Goal: Task Accomplishment & Management: Use online tool/utility

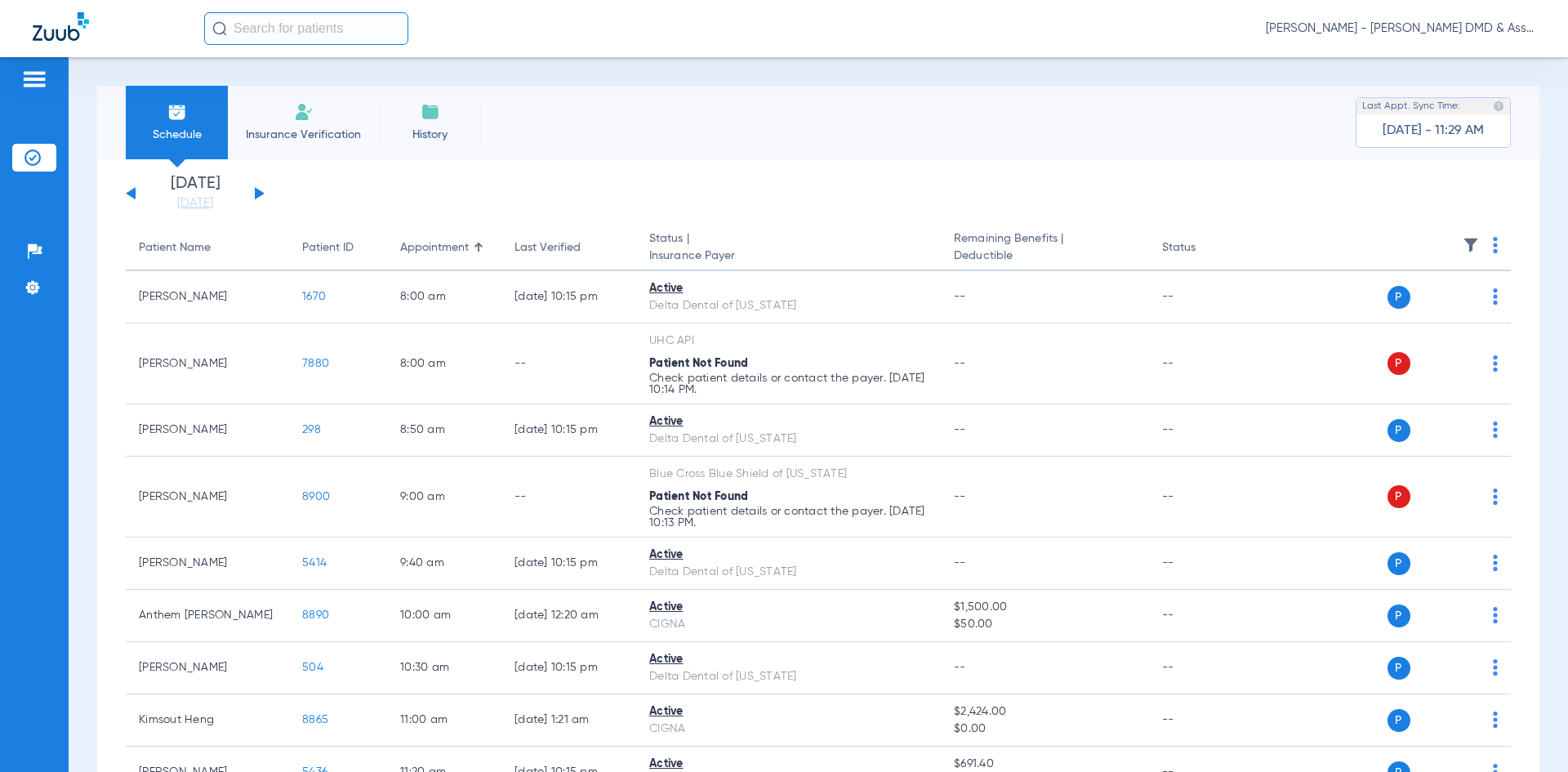
click at [253, 195] on div "[DATE] [DATE] [DATE] [DATE] [DATE] [DATE] [DATE] [DATE] [DATE] [DATE] [DATE] [D…" at bounding box center [195, 193] width 139 height 36
click at [259, 195] on button at bounding box center [259, 193] width 10 height 12
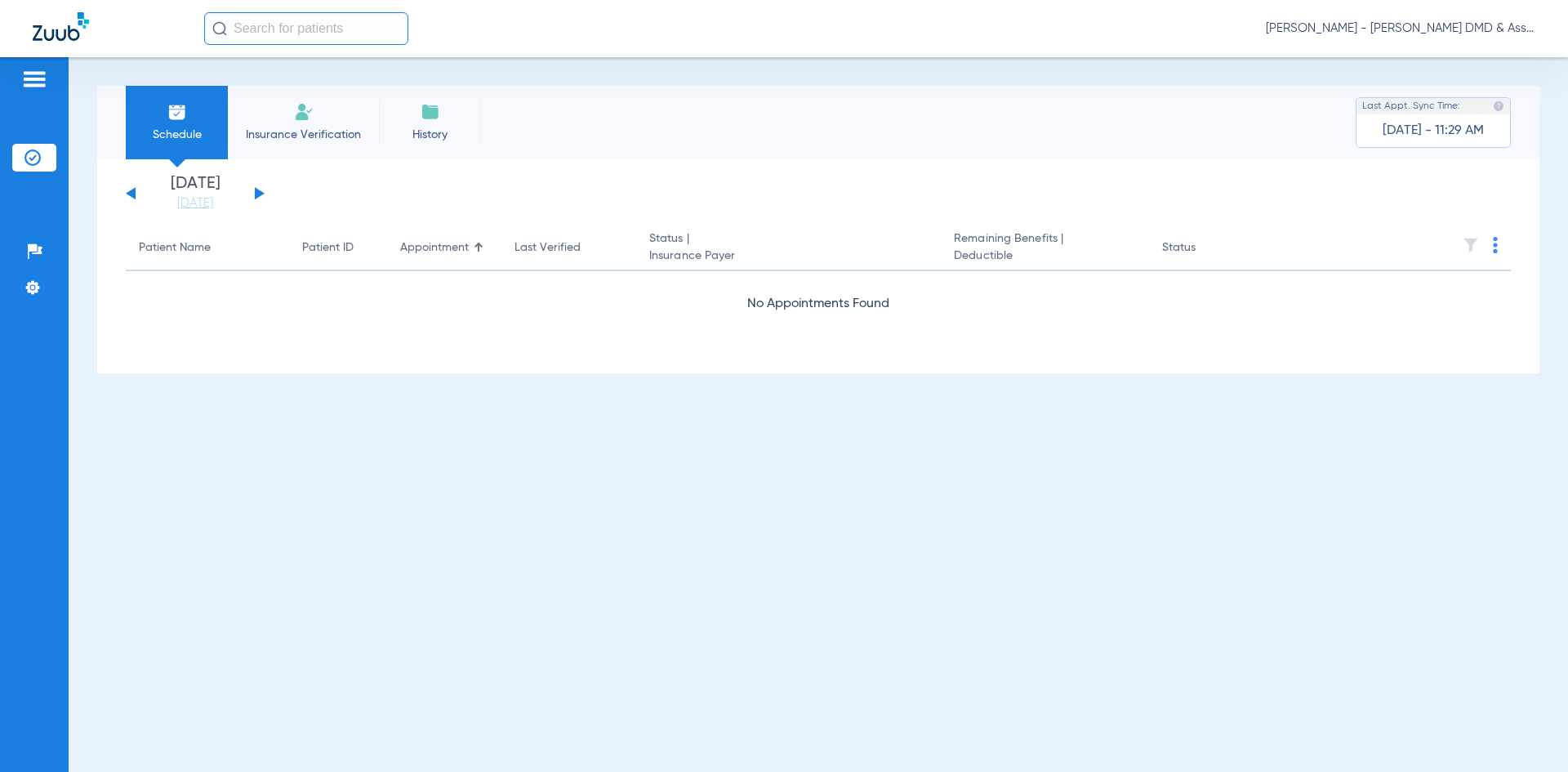
click at [259, 195] on button at bounding box center [259, 193] width 10 height 12
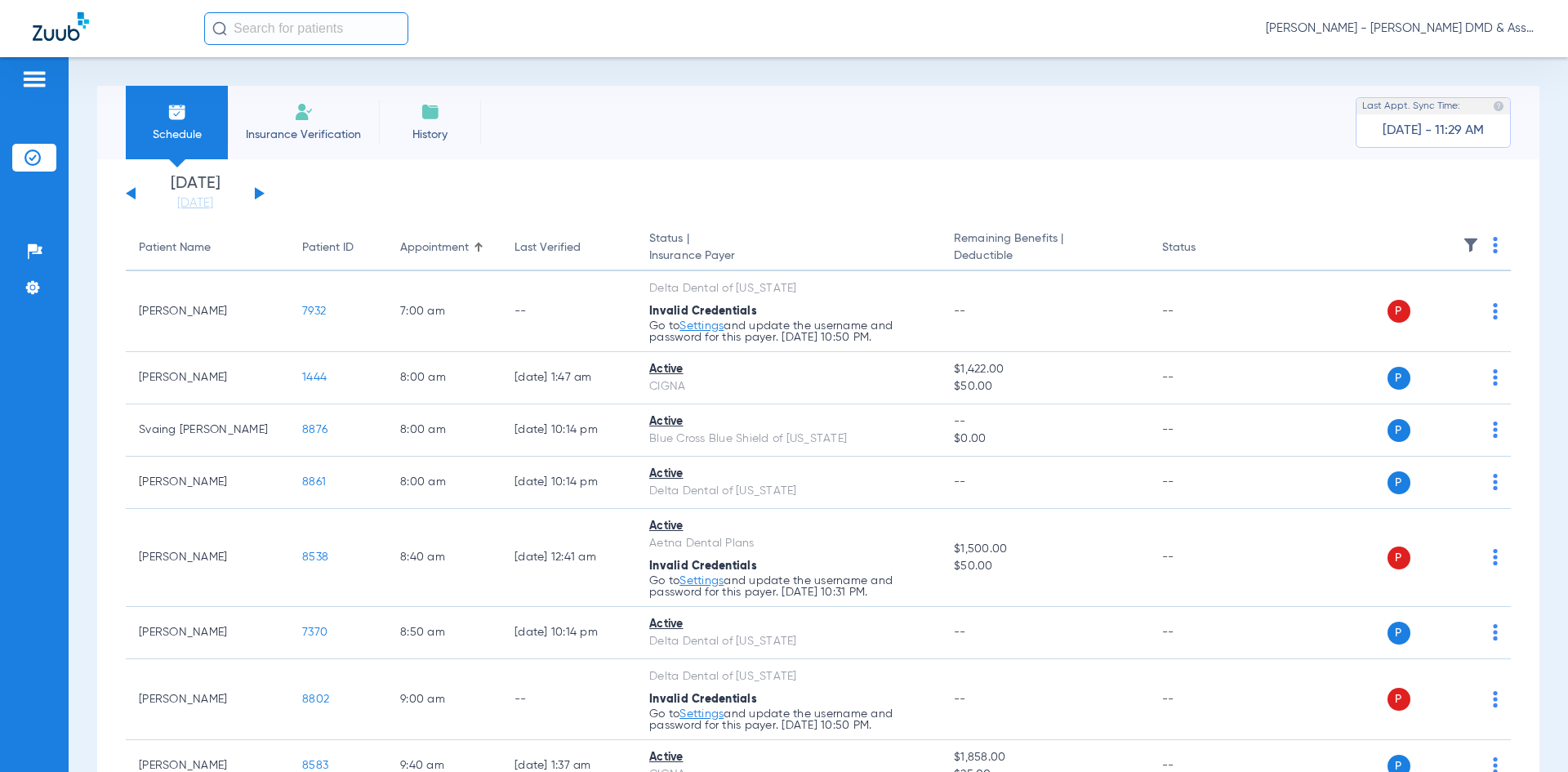
click at [259, 195] on button at bounding box center [259, 193] width 10 height 12
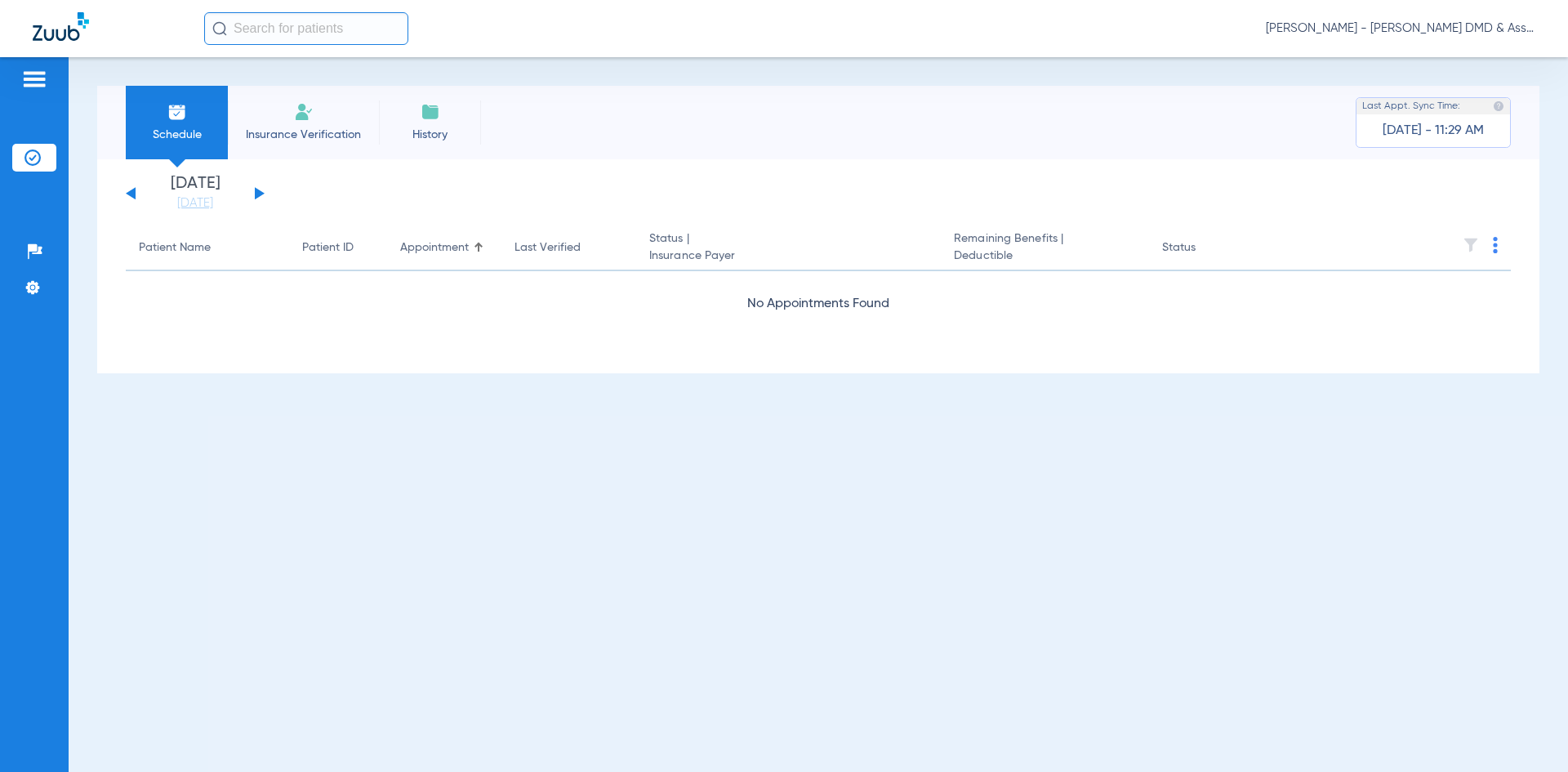
click at [259, 195] on button at bounding box center [259, 193] width 10 height 12
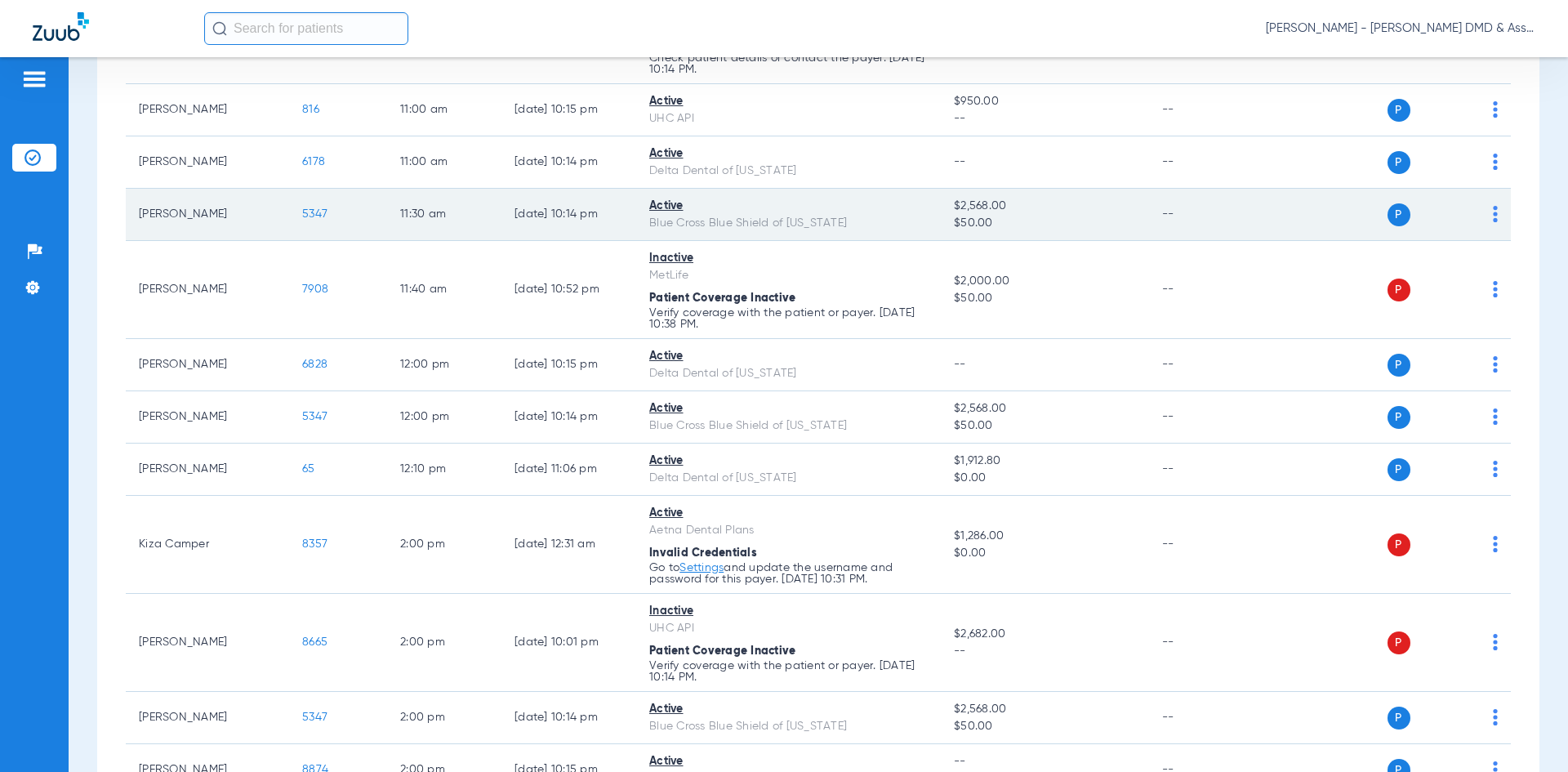
scroll to position [736, 0]
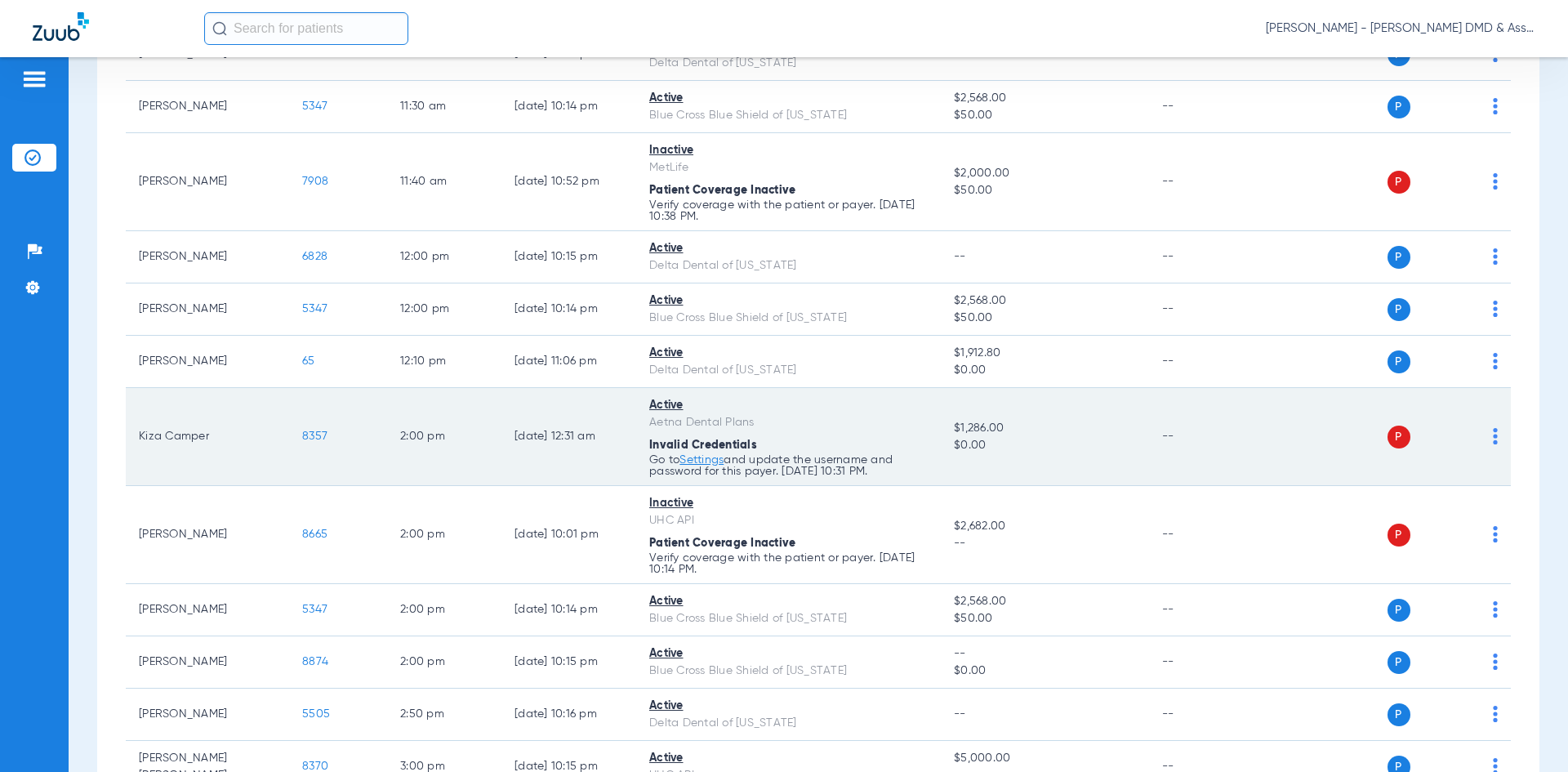
drag, startPoint x: 952, startPoint y: 429, endPoint x: 1010, endPoint y: 429, distance: 58.0
click at [1010, 429] on span "$1,286.00" at bounding box center [1044, 428] width 181 height 17
copy span "$1,286.00"
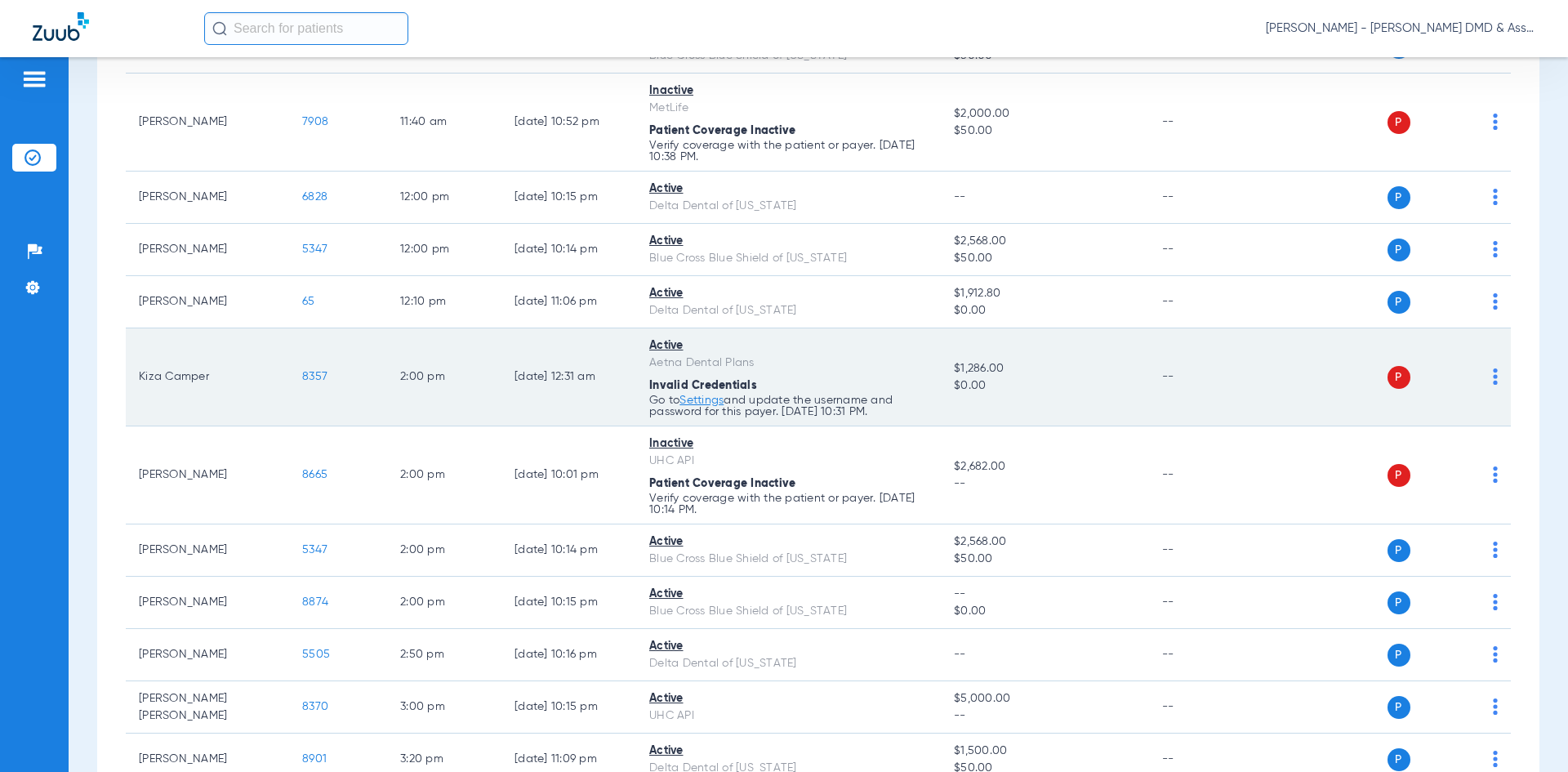
scroll to position [980, 0]
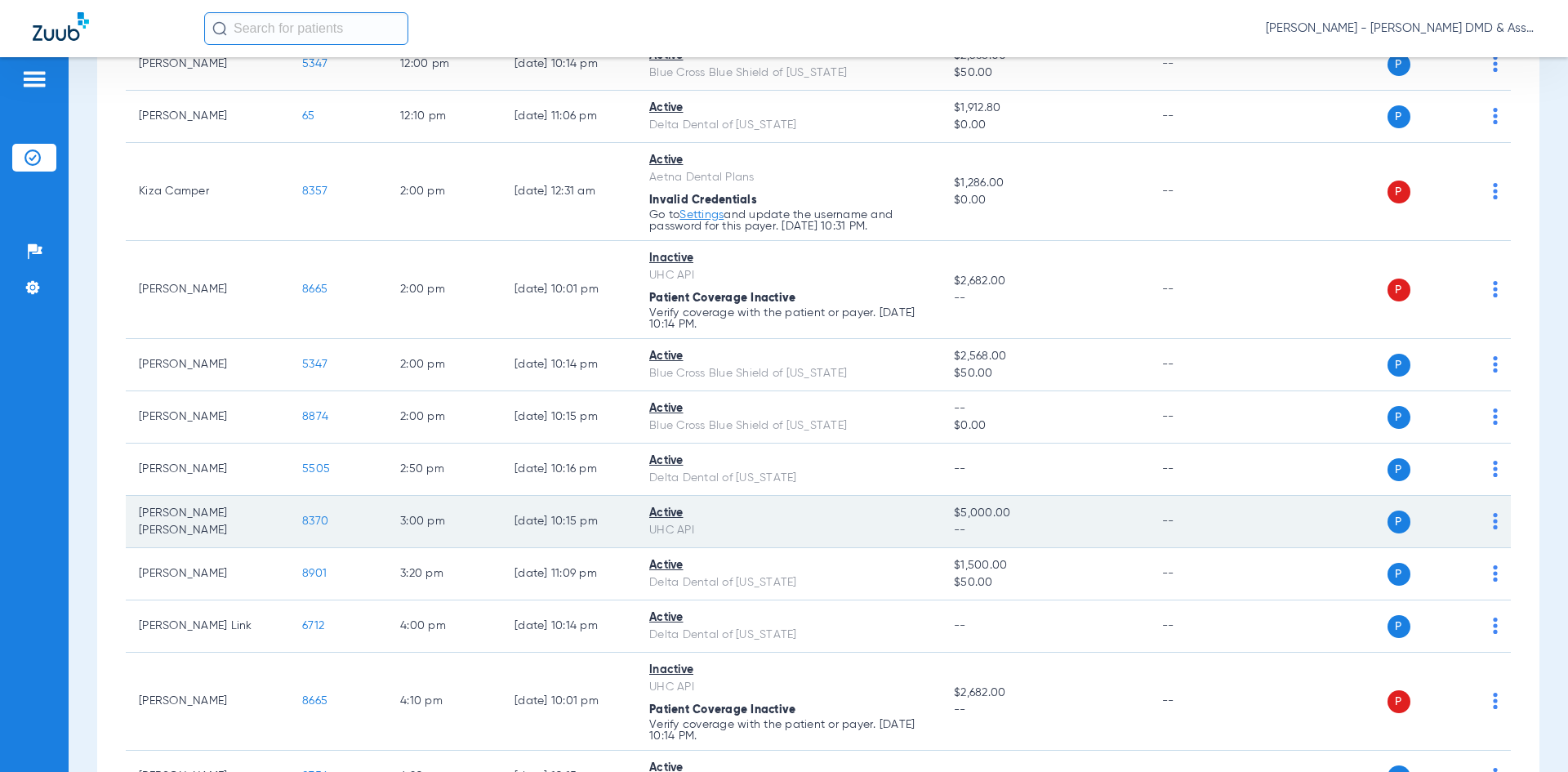
drag, startPoint x: 949, startPoint y: 515, endPoint x: 1017, endPoint y: 519, distance: 68.1
click at [1017, 519] on td "$5,000.00 --" at bounding box center [1044, 521] width 207 height 52
copy span "$5,000.00"
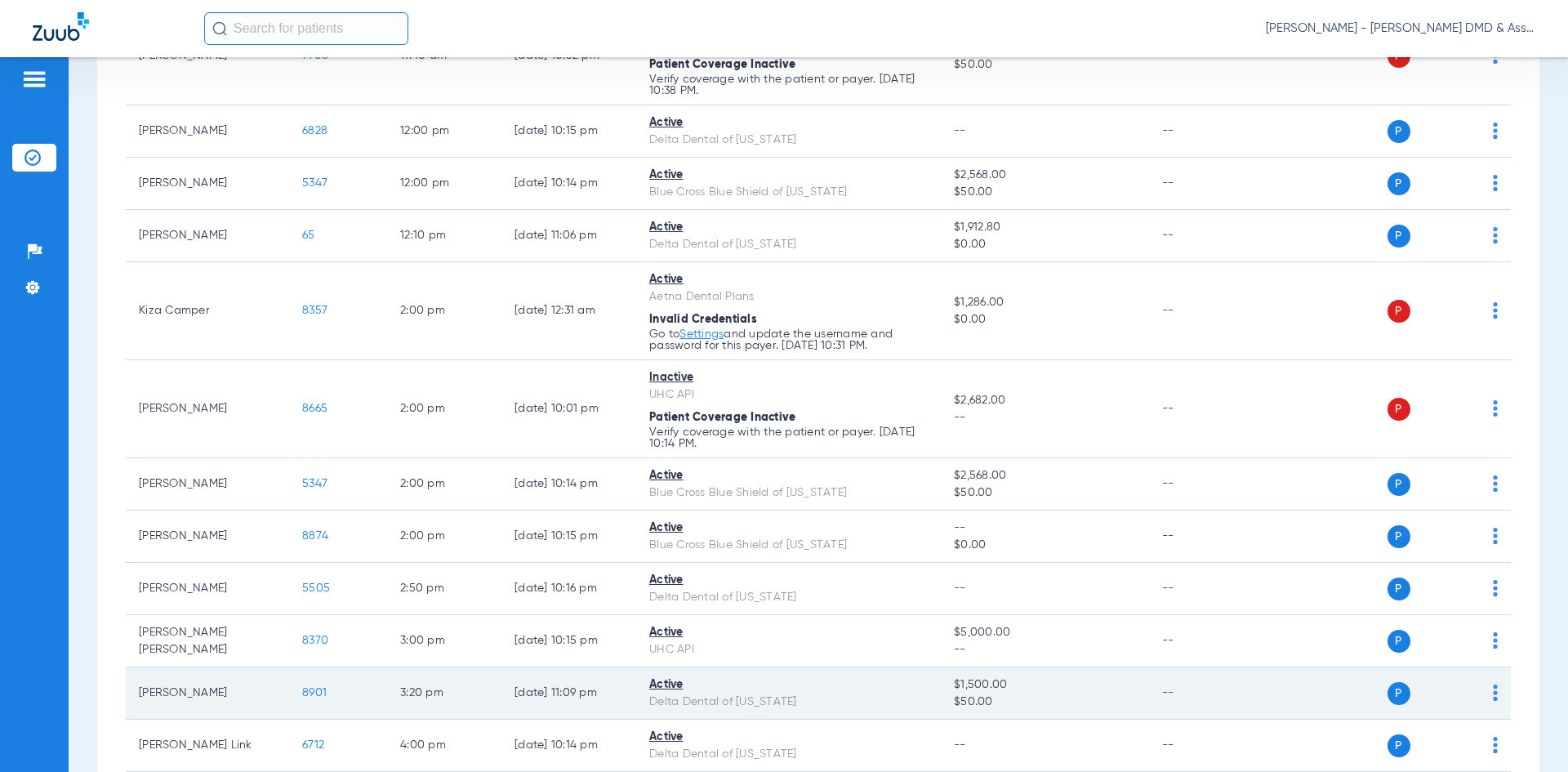
scroll to position [946, 0]
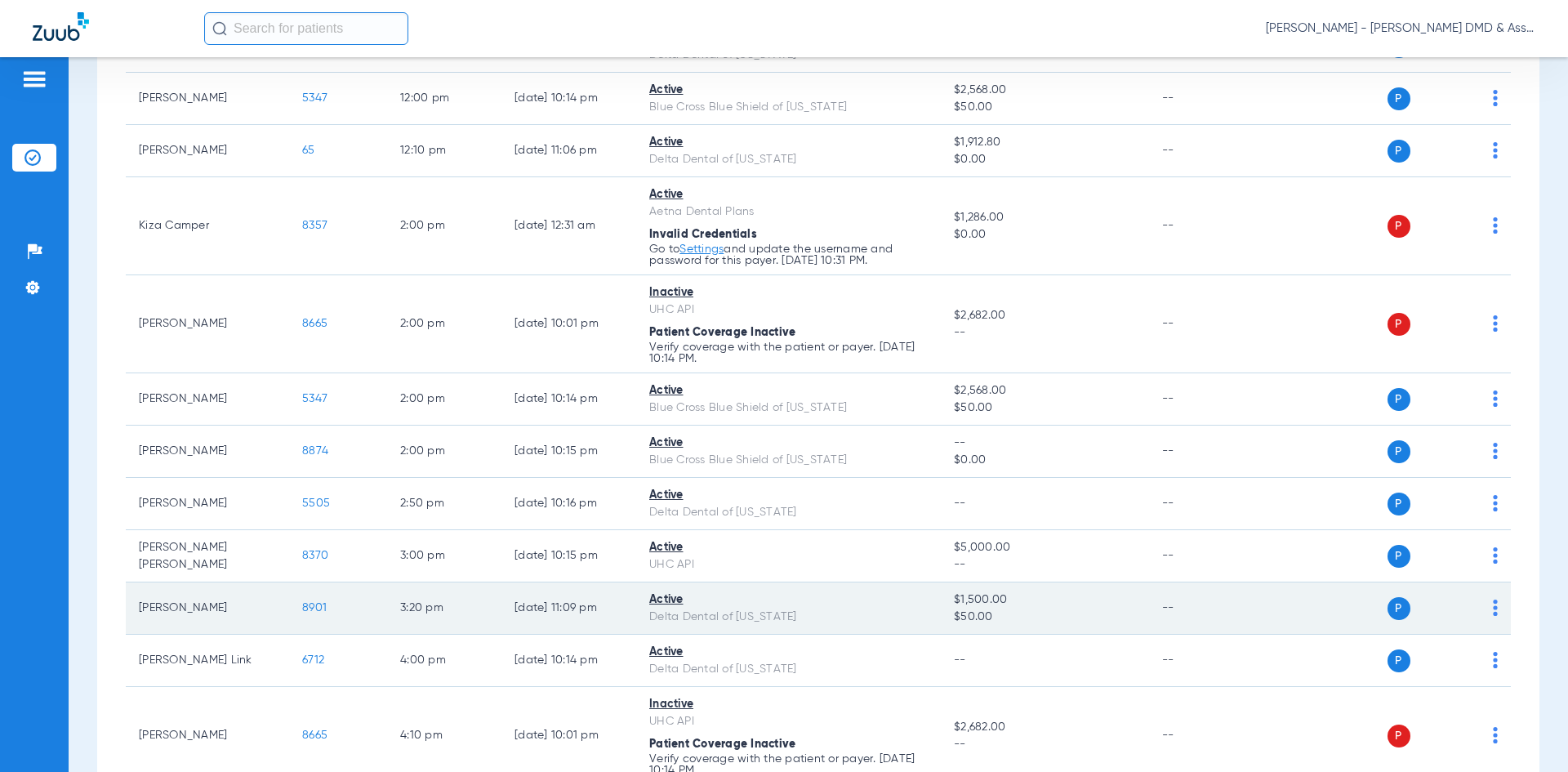
drag, startPoint x: 950, startPoint y: 597, endPoint x: 990, endPoint y: 620, distance: 46.1
click at [990, 620] on td "$1,500.00 $50.00" at bounding box center [1044, 608] width 207 height 52
copy td "$1,500.00 $50.00"
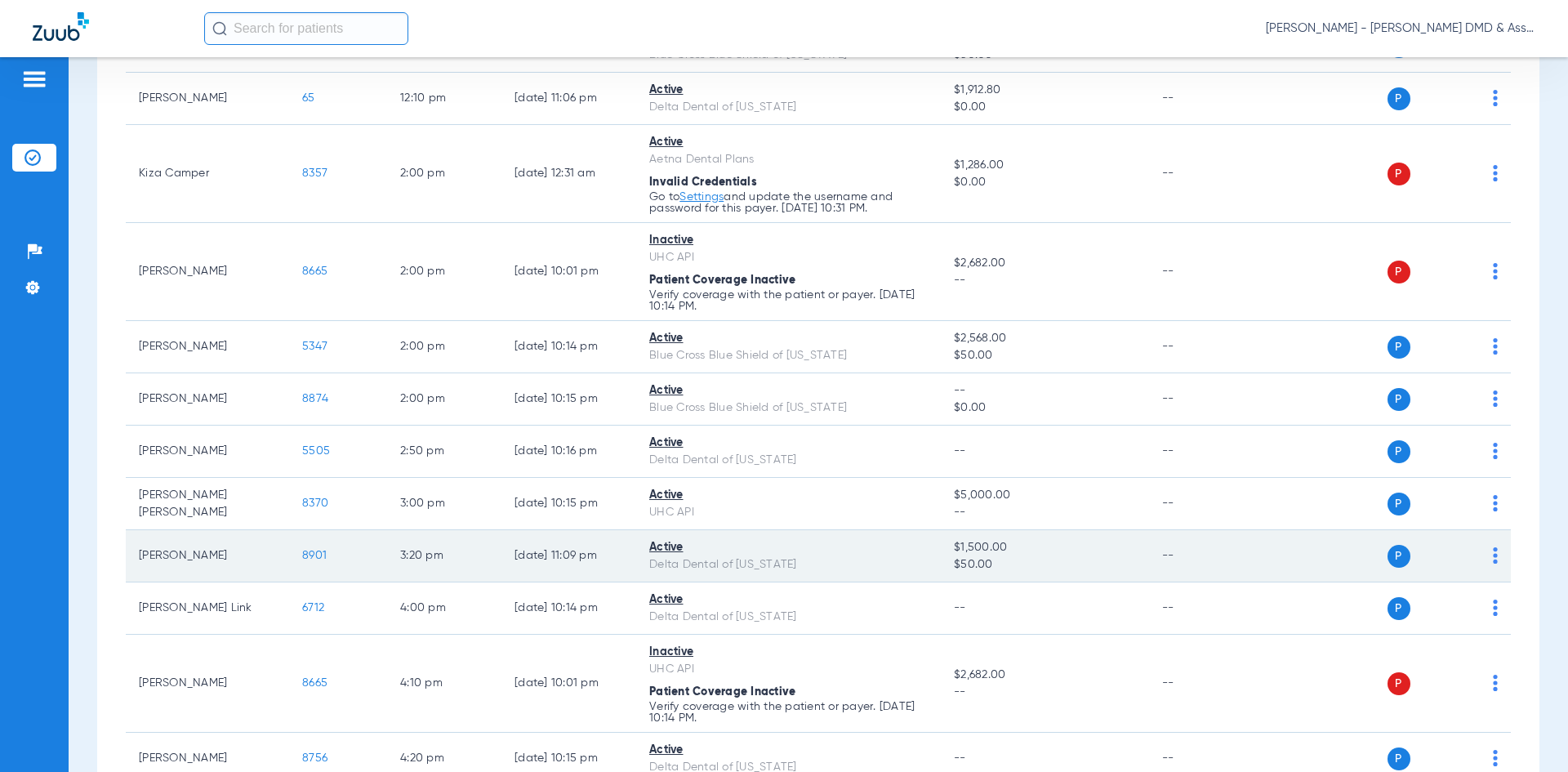
scroll to position [1028, 0]
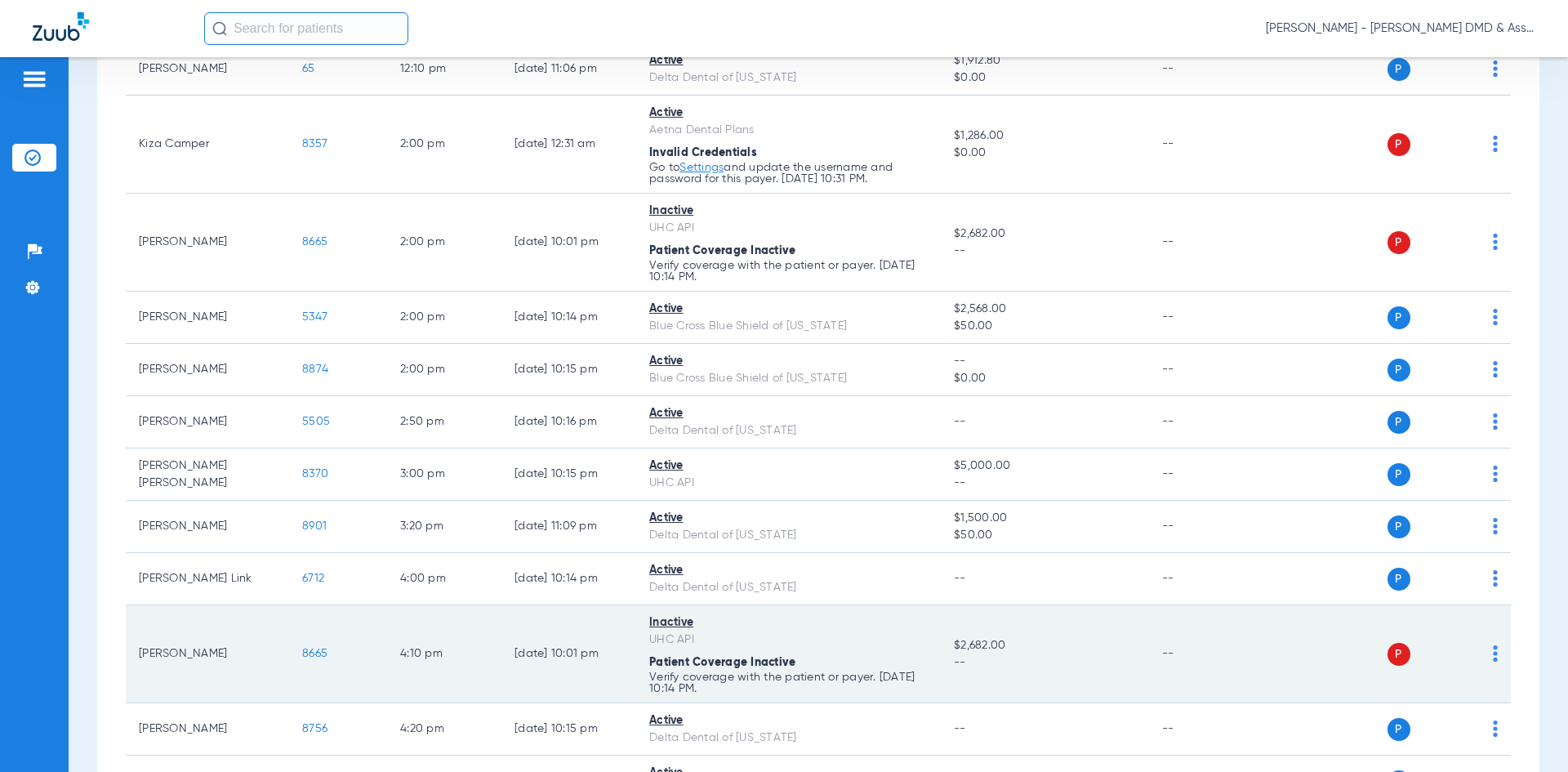
drag, startPoint x: 950, startPoint y: 648, endPoint x: 1012, endPoint y: 647, distance: 62.0
click at [1012, 647] on span "$2,682.00" at bounding box center [1044, 645] width 181 height 17
copy span "$2,682.00"
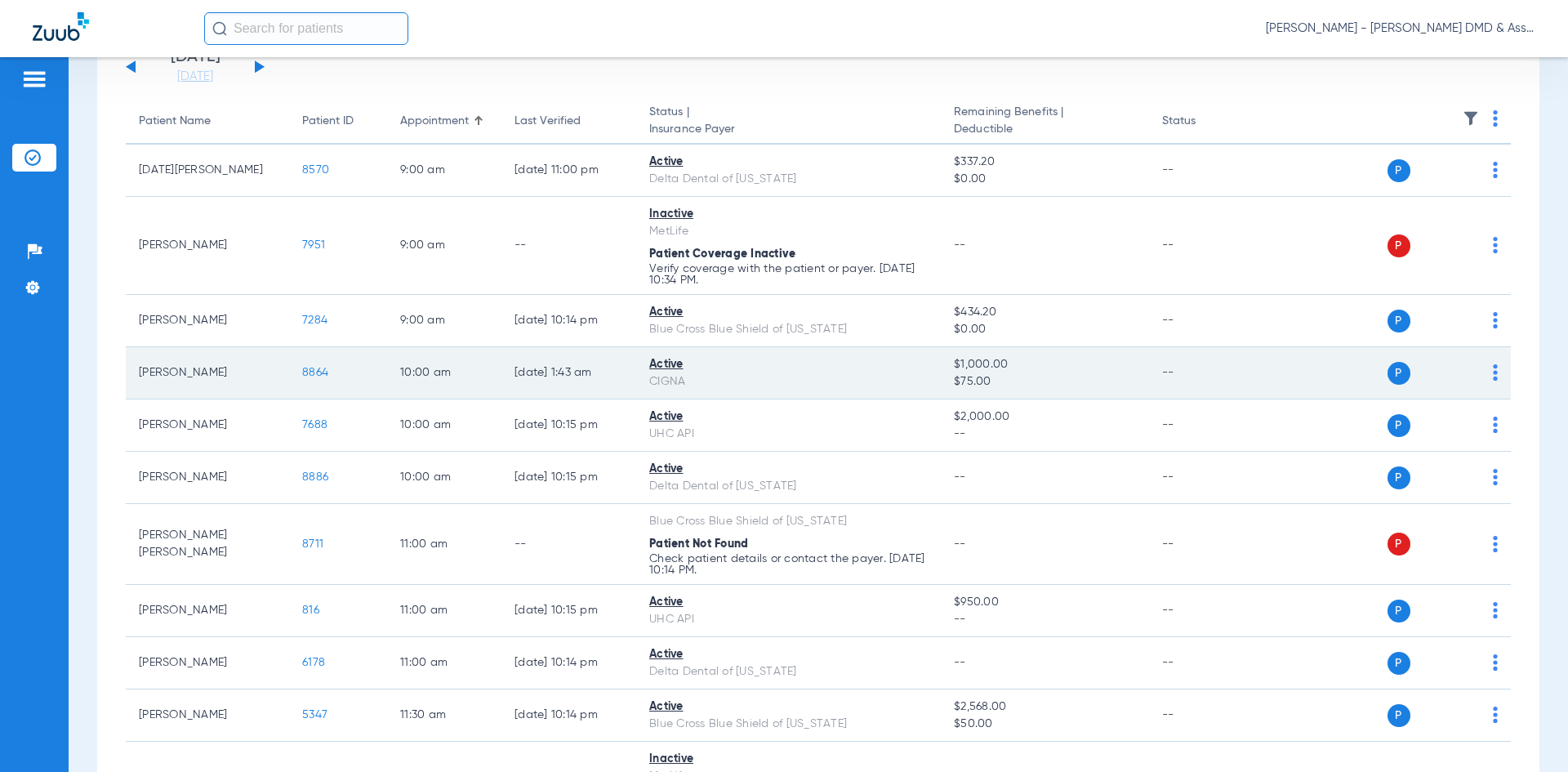
scroll to position [0, 0]
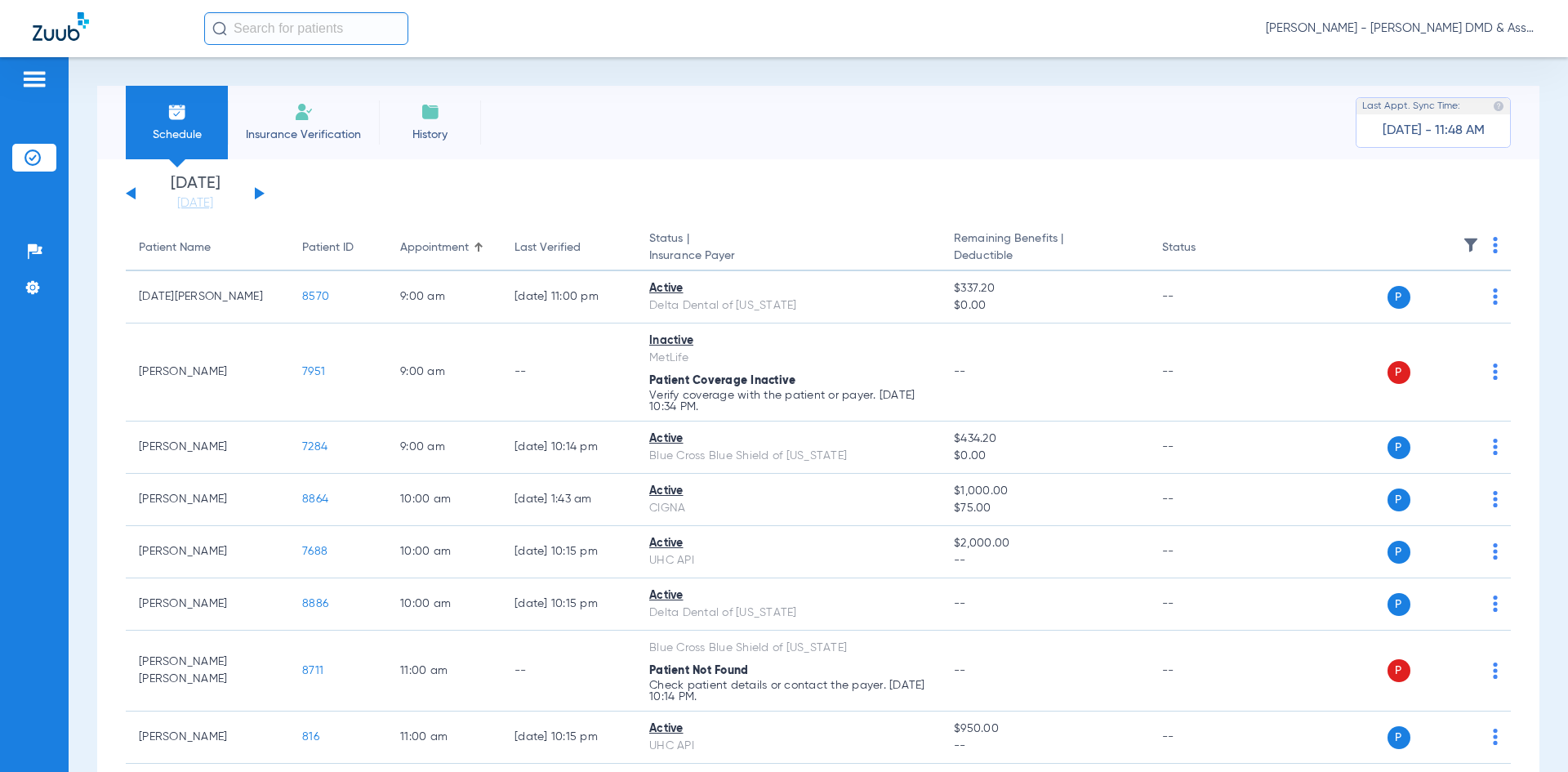
click at [259, 194] on button at bounding box center [259, 193] width 10 height 12
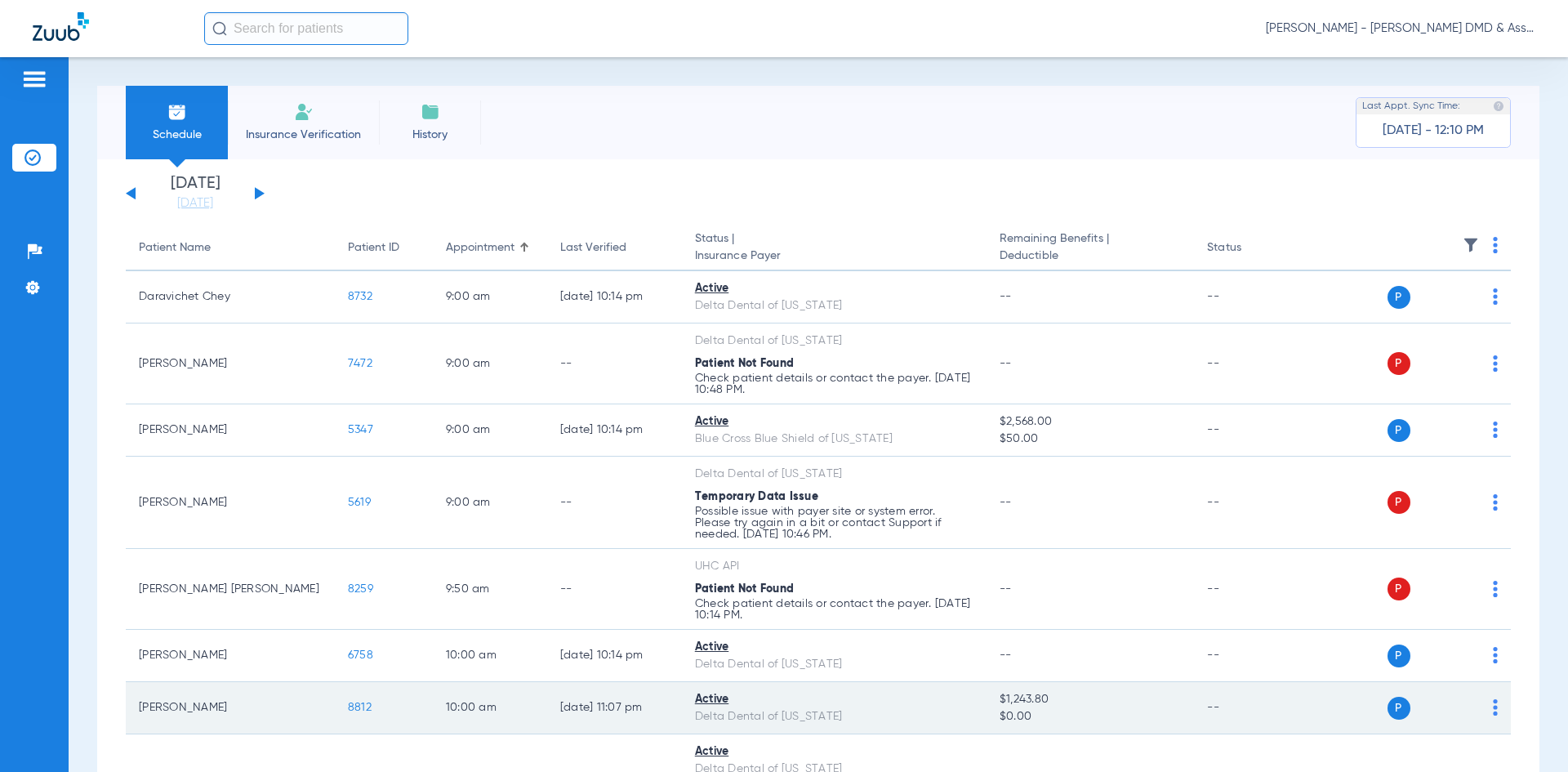
drag, startPoint x: 949, startPoint y: 699, endPoint x: 1003, endPoint y: 697, distance: 54.0
click at [1003, 697] on td "$1,243.80 $0.00" at bounding box center [1090, 708] width 207 height 52
copy span "$1,243.80"
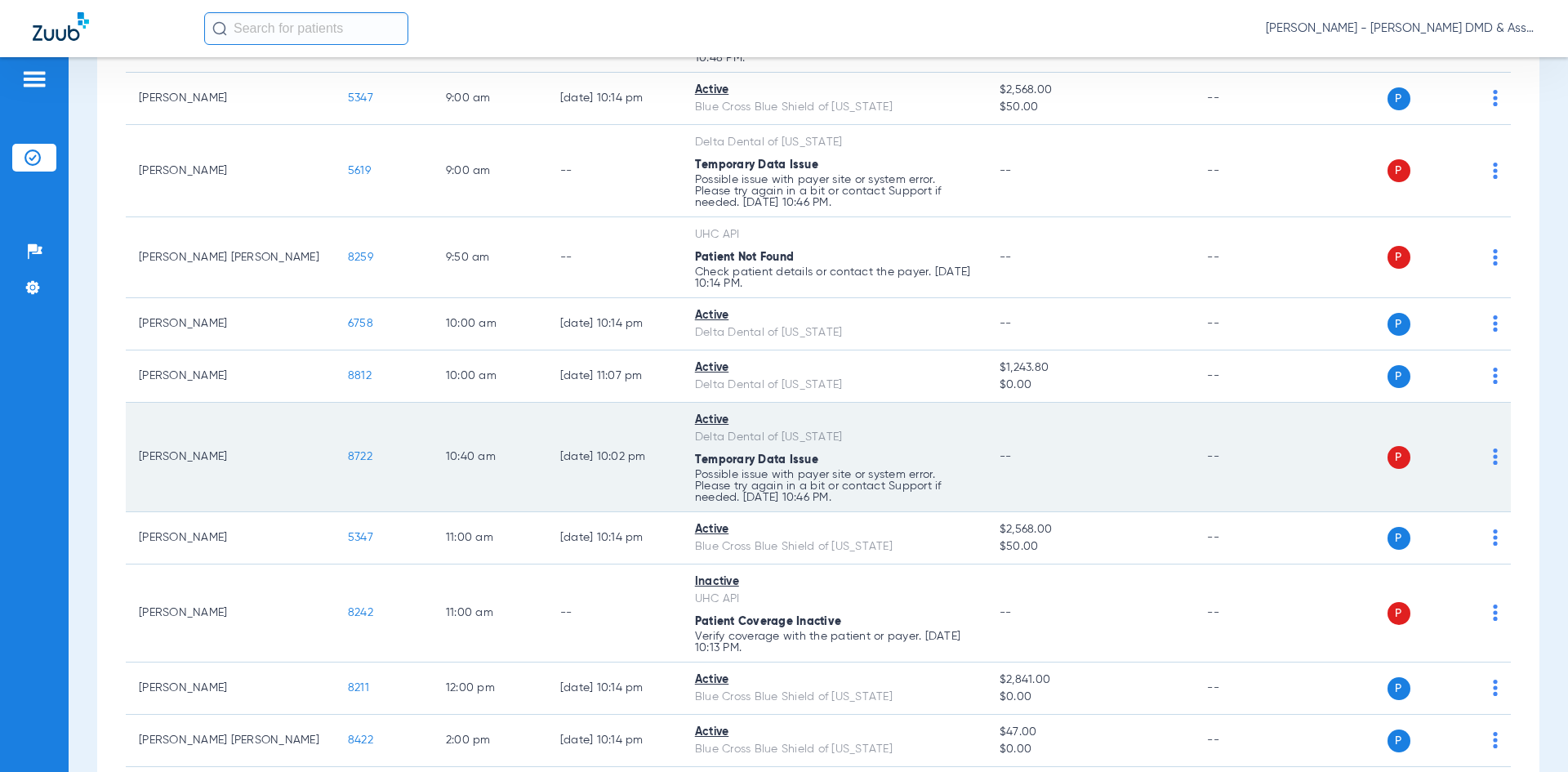
scroll to position [408, 0]
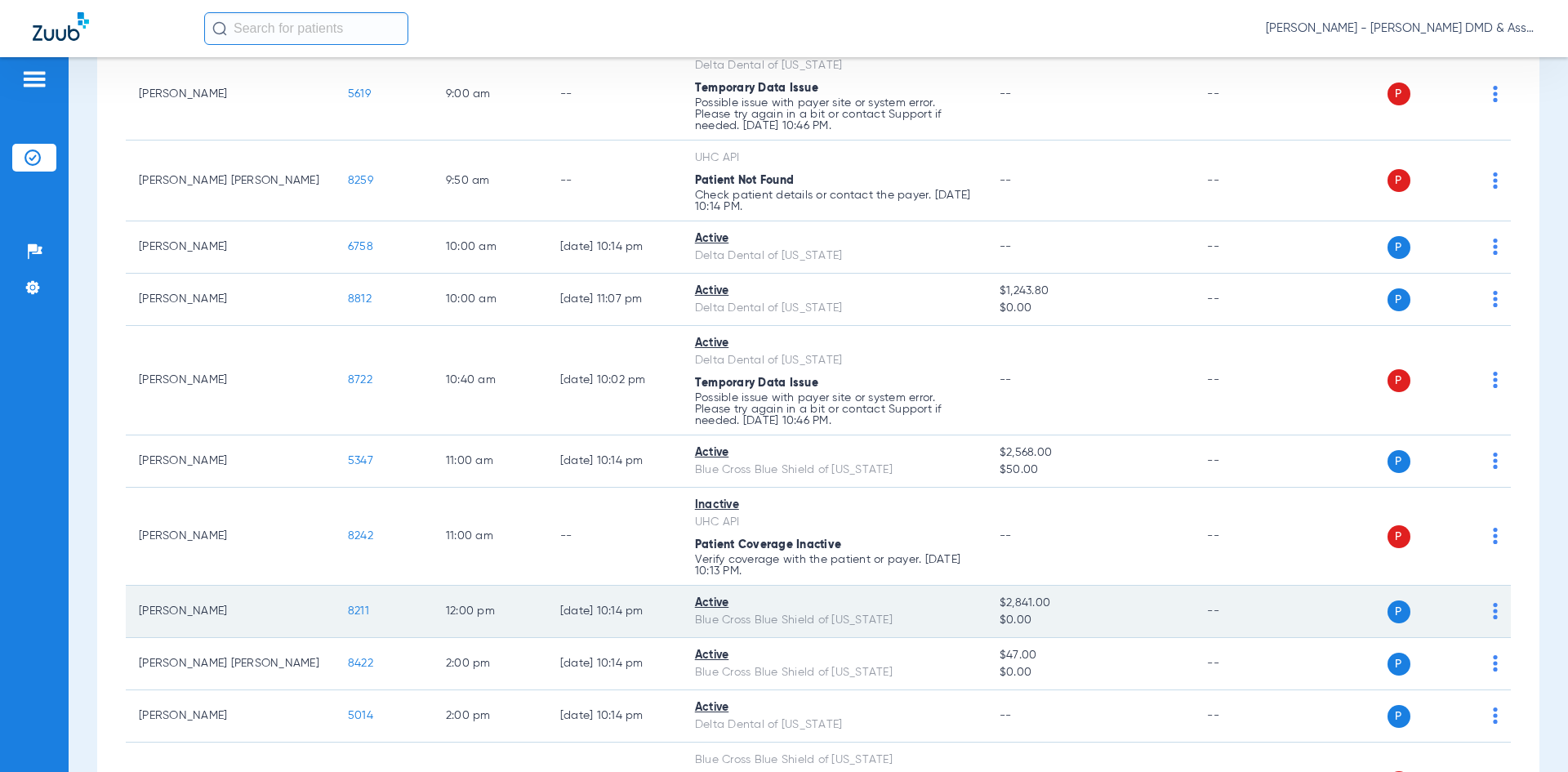
drag, startPoint x: 949, startPoint y: 601, endPoint x: 1007, endPoint y: 601, distance: 58.0
click at [1007, 601] on td "$2,841.00 $0.00" at bounding box center [1090, 612] width 207 height 52
copy span "$2,841.00"
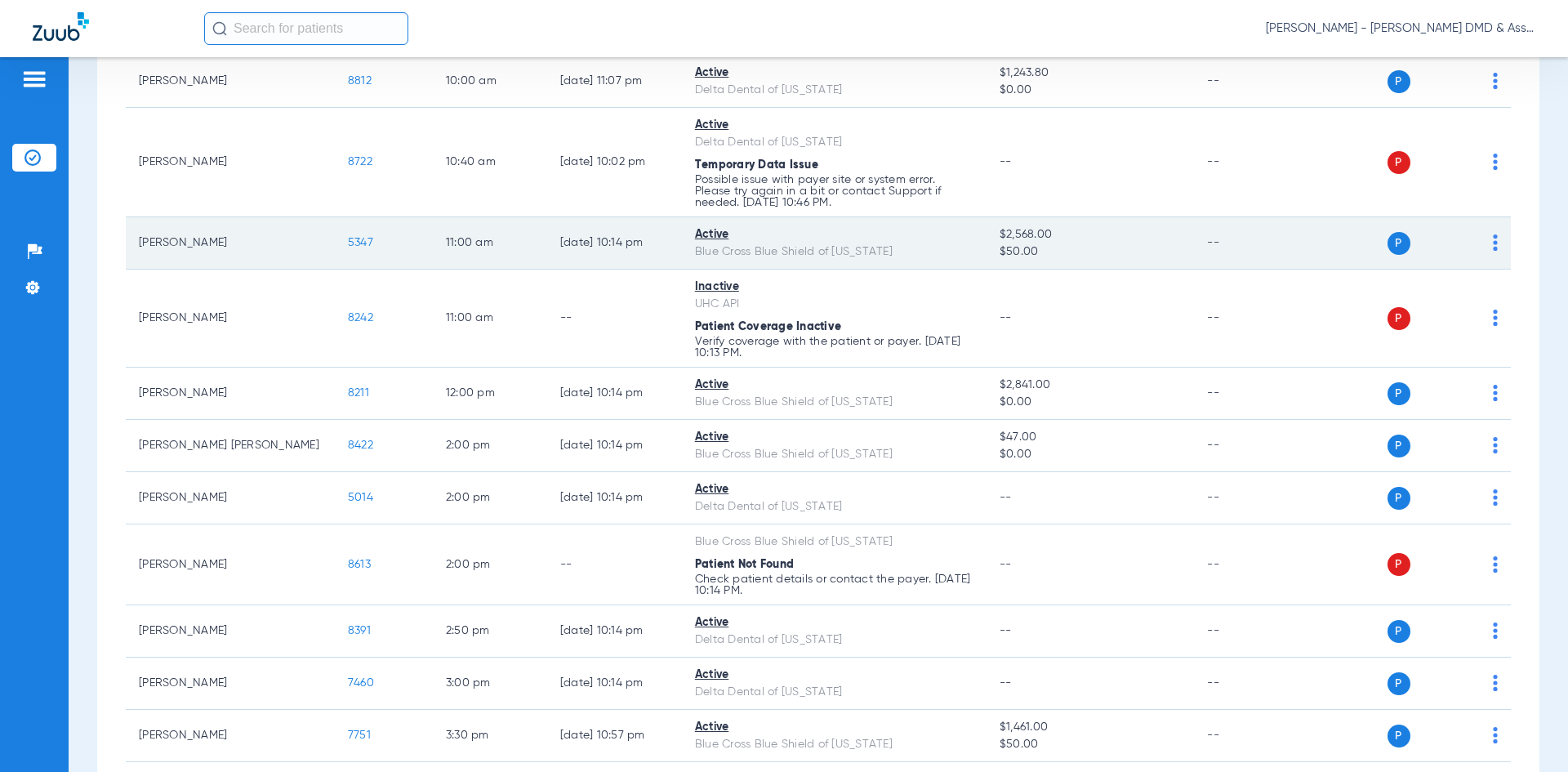
scroll to position [666, 0]
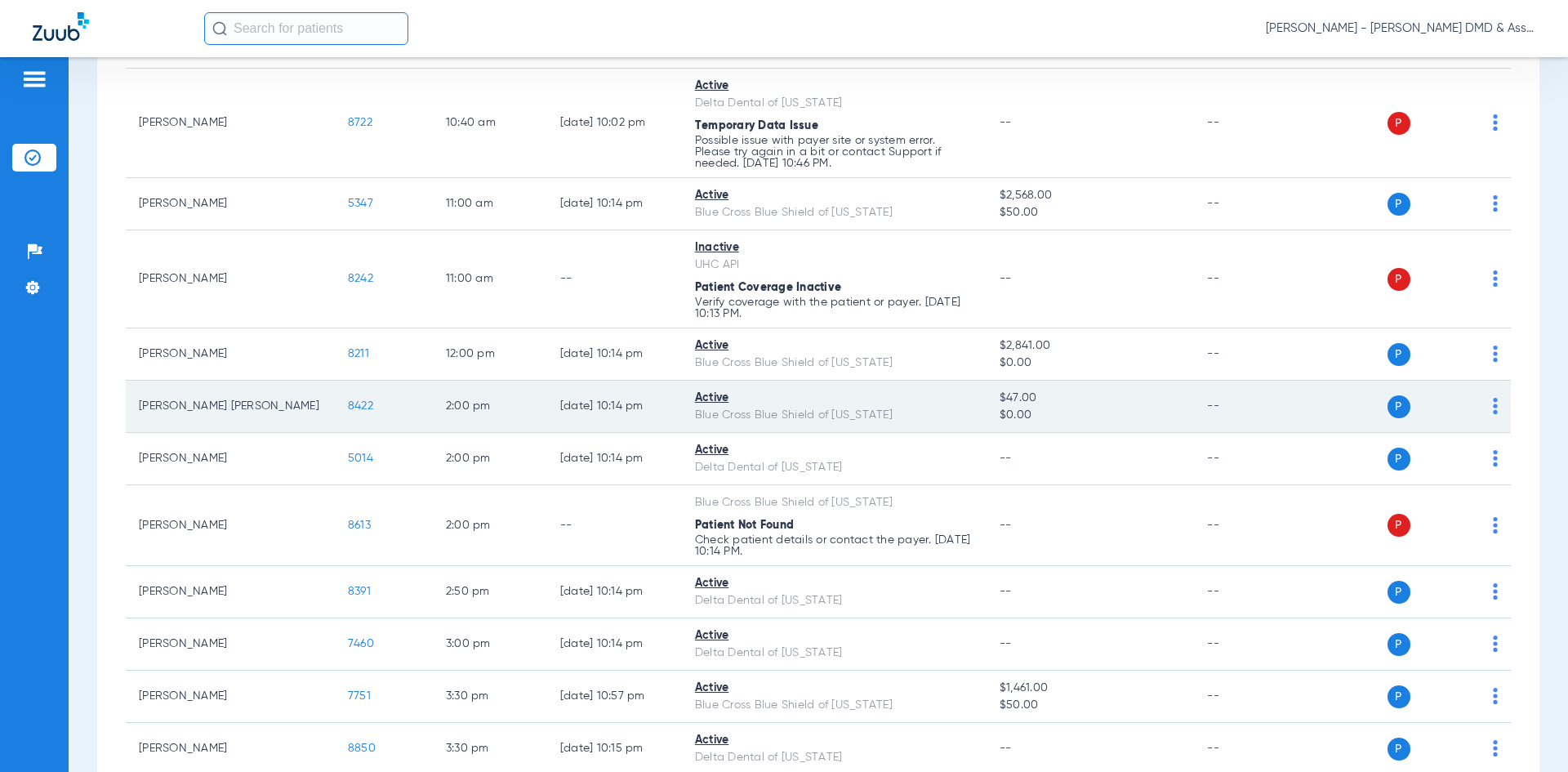
drag, startPoint x: 949, startPoint y: 398, endPoint x: 999, endPoint y: 401, distance: 50.1
click at [999, 401] on td "$47.00 $0.00" at bounding box center [1090, 406] width 207 height 52
copy span "$47.00"
